Goal: Transaction & Acquisition: Purchase product/service

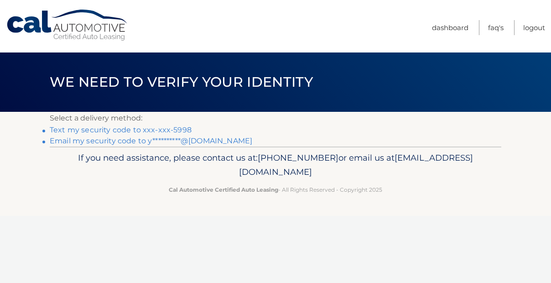
click at [119, 131] on link "Text my security code to xxx-xxx-5998" at bounding box center [121, 130] width 142 height 9
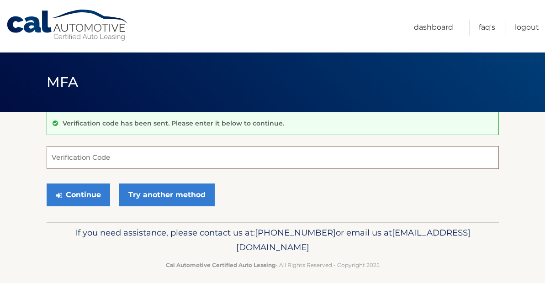
click at [150, 162] on input "Verification Code" at bounding box center [273, 157] width 452 height 23
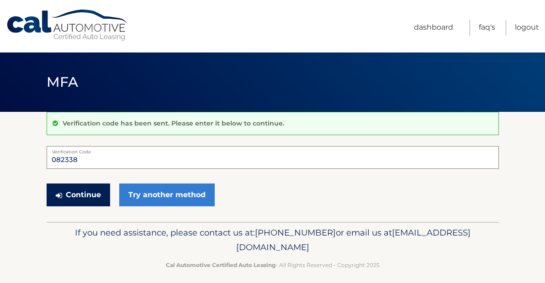
type input "082338"
click at [83, 191] on button "Continue" at bounding box center [78, 195] width 63 height 23
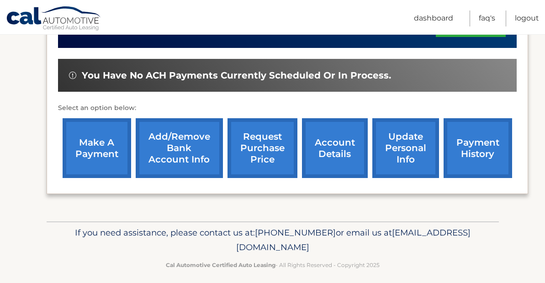
scroll to position [282, 0]
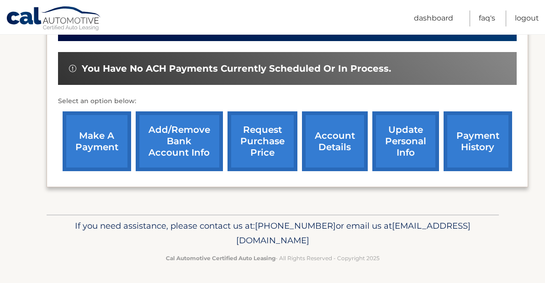
click at [99, 139] on link "make a payment" at bounding box center [97, 141] width 68 height 60
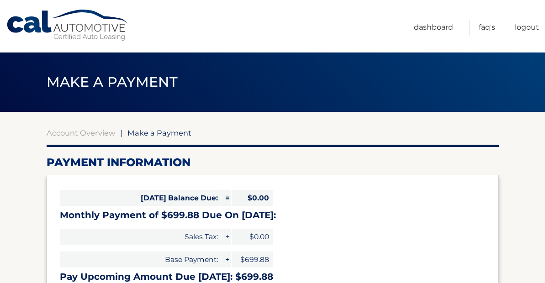
select select "N2QxZGU3YzUtY2JiYi00Njg0LThhYzctNWI1YTUwNjE5OGRi"
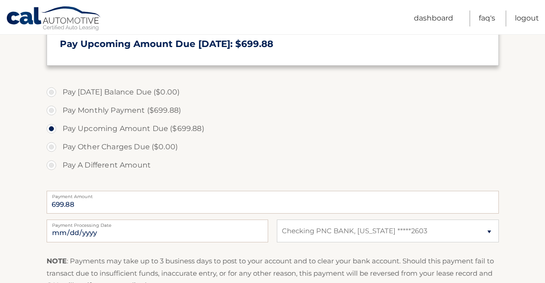
scroll to position [235, 0]
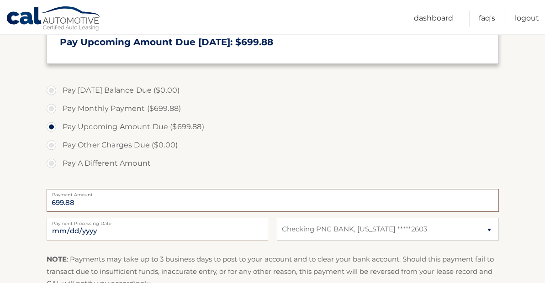
click at [83, 200] on input "699.88" at bounding box center [273, 200] width 452 height 23
click at [52, 142] on label "Pay Other Charges Due ($0.00)" at bounding box center [273, 145] width 452 height 18
click at [52, 150] on label "Pay Other Charges Due ($0.00)" at bounding box center [273, 145] width 452 height 18
click at [51, 168] on label "Pay A Different Amount" at bounding box center [273, 163] width 452 height 18
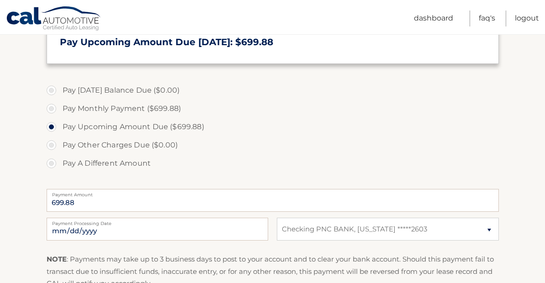
click at [51, 168] on input "Pay A Different Amount" at bounding box center [54, 161] width 9 height 15
radio input "true"
type input "700"
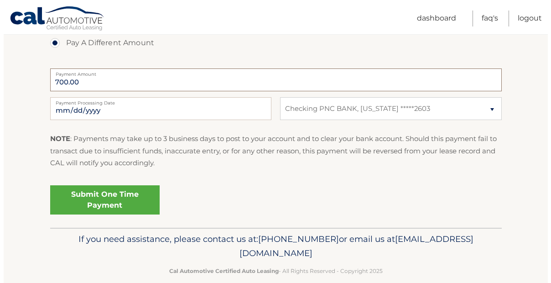
scroll to position [369, 0]
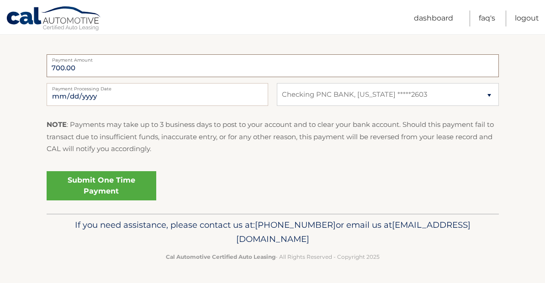
type input "700.00"
click at [339, 94] on select "Select Bank Account Checking PNC BANK, NEW JERSEY *****2603" at bounding box center [387, 94] width 221 height 23
click at [277, 83] on select "Select Bank Account Checking PNC BANK, NEW JERSEY *****2603" at bounding box center [387, 94] width 221 height 23
click at [114, 183] on link "Submit One Time Payment" at bounding box center [102, 185] width 110 height 29
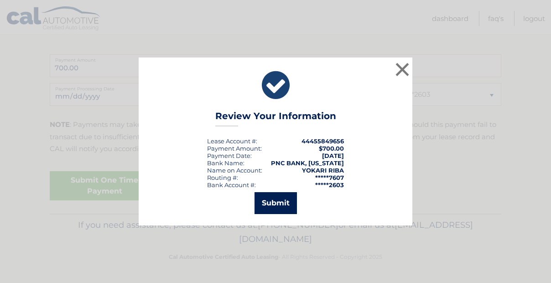
click at [278, 198] on button "Submit" at bounding box center [276, 203] width 42 height 22
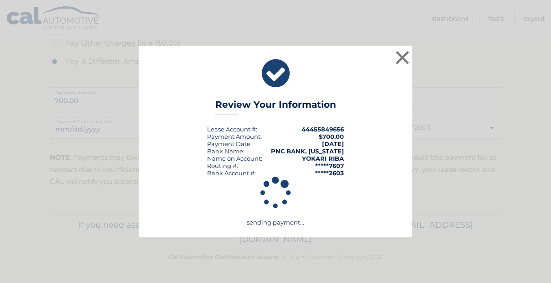
scroll to position [336, 0]
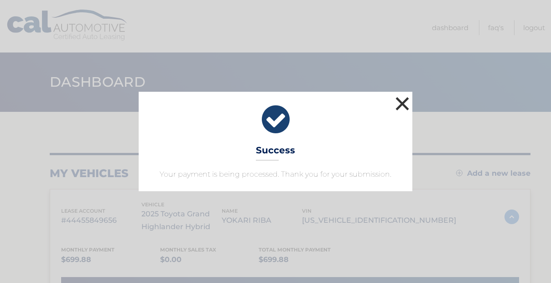
click at [401, 106] on button "×" at bounding box center [402, 103] width 18 height 18
